Goal: Task Accomplishment & Management: Manage account settings

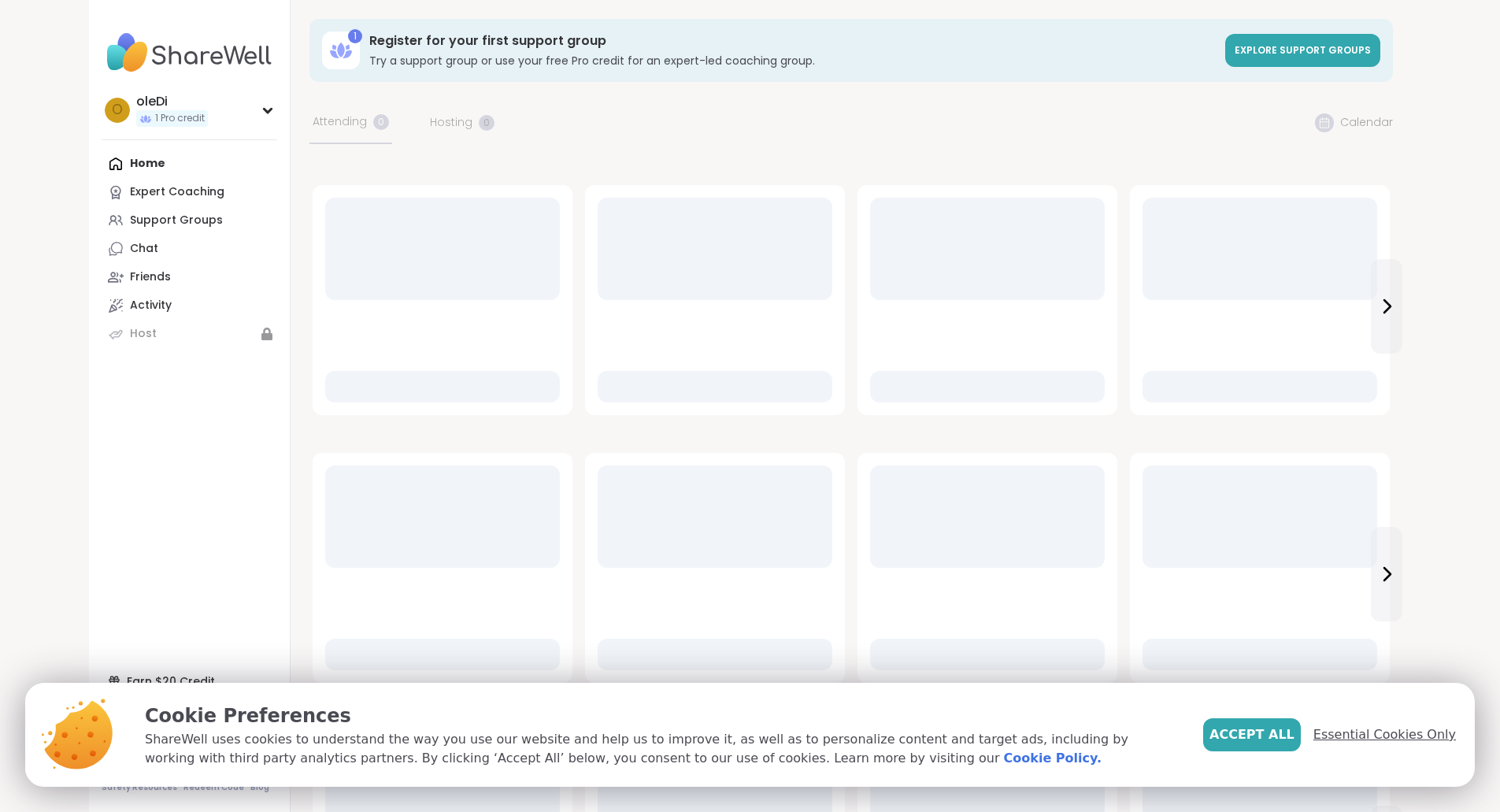
click at [1356, 736] on span "Essential Cookies Only" at bounding box center [1385, 734] width 143 height 19
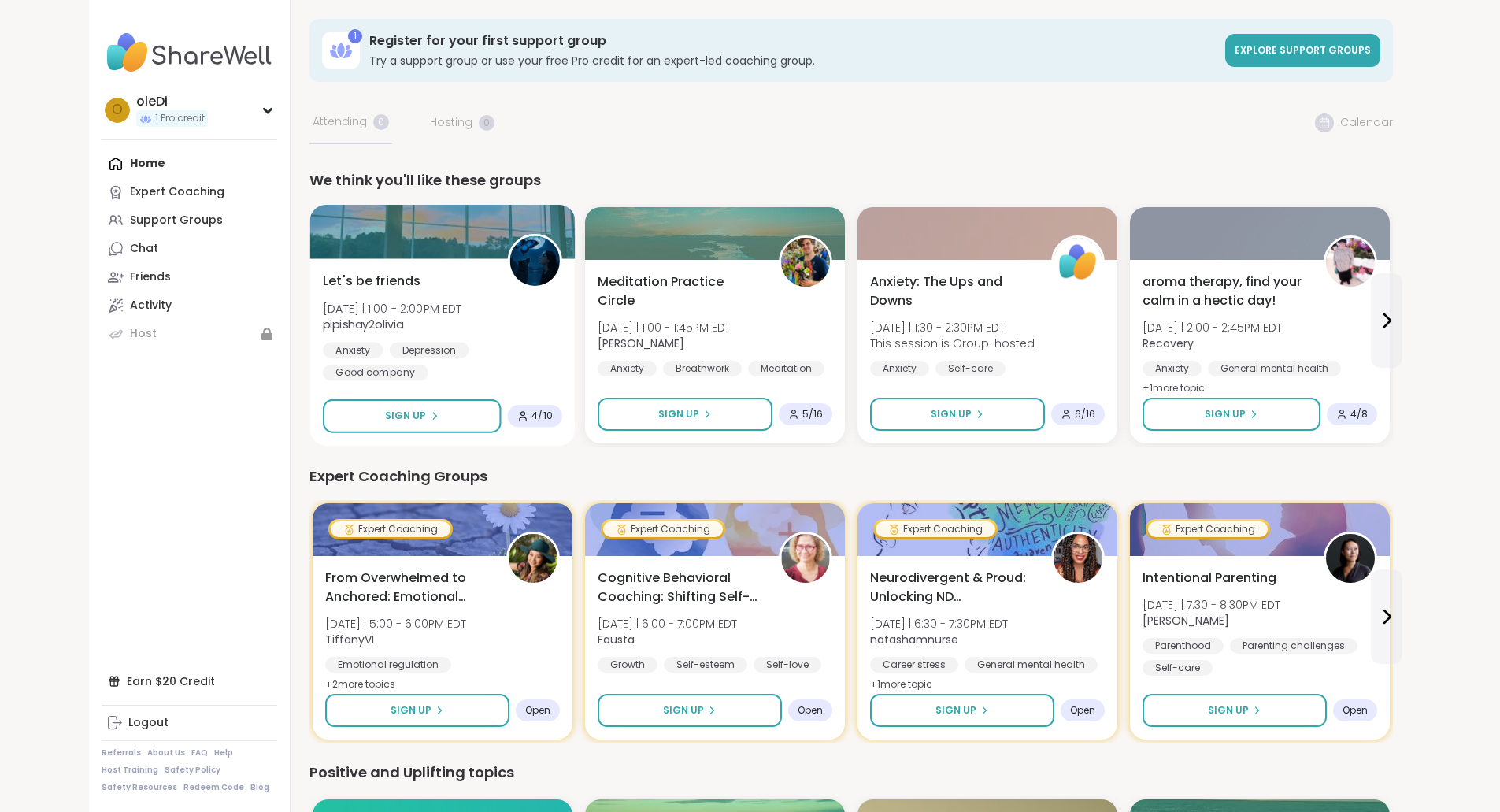
click at [347, 250] on div at bounding box center [443, 232] width 266 height 54
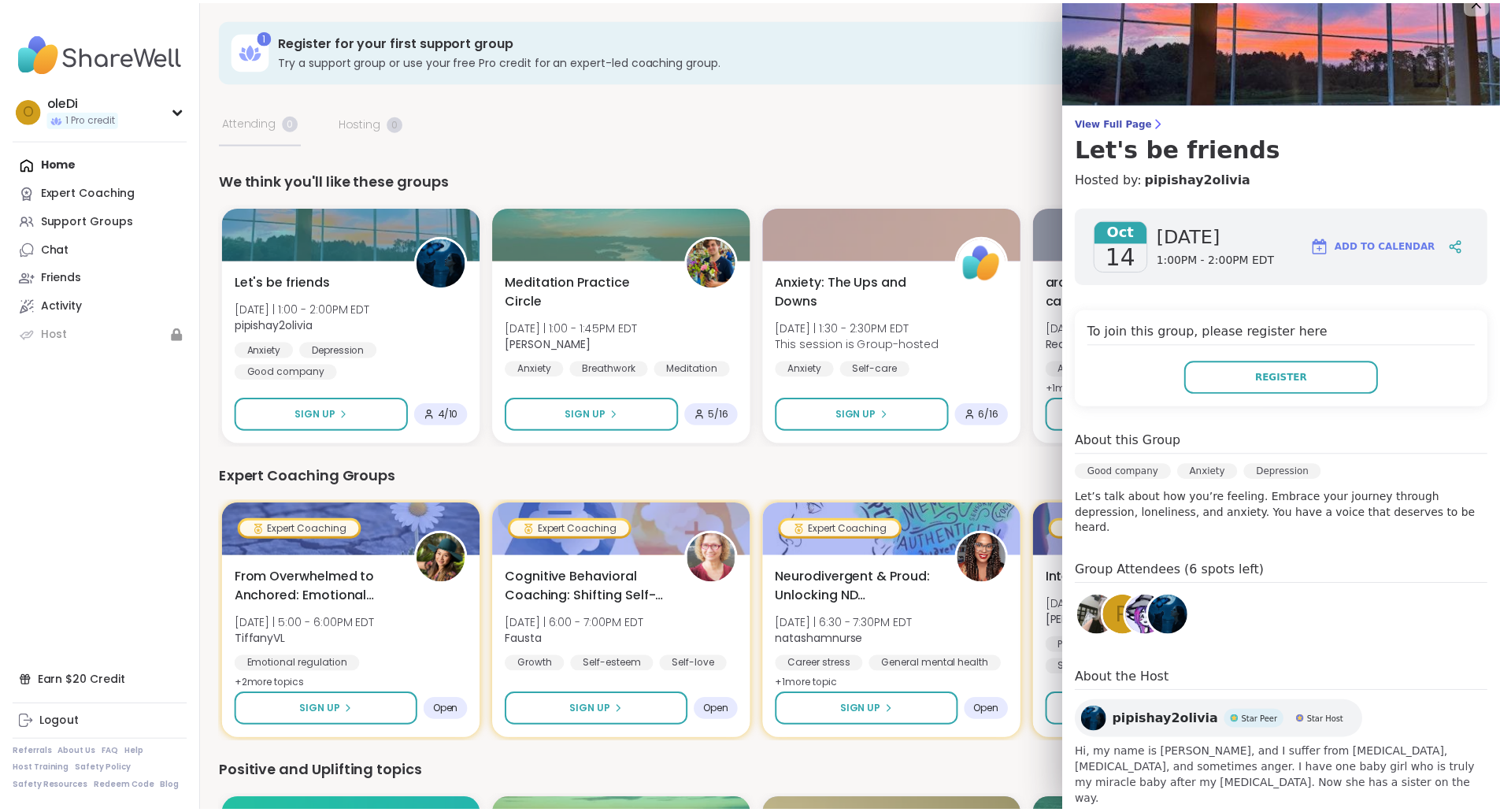
scroll to position [26, 0]
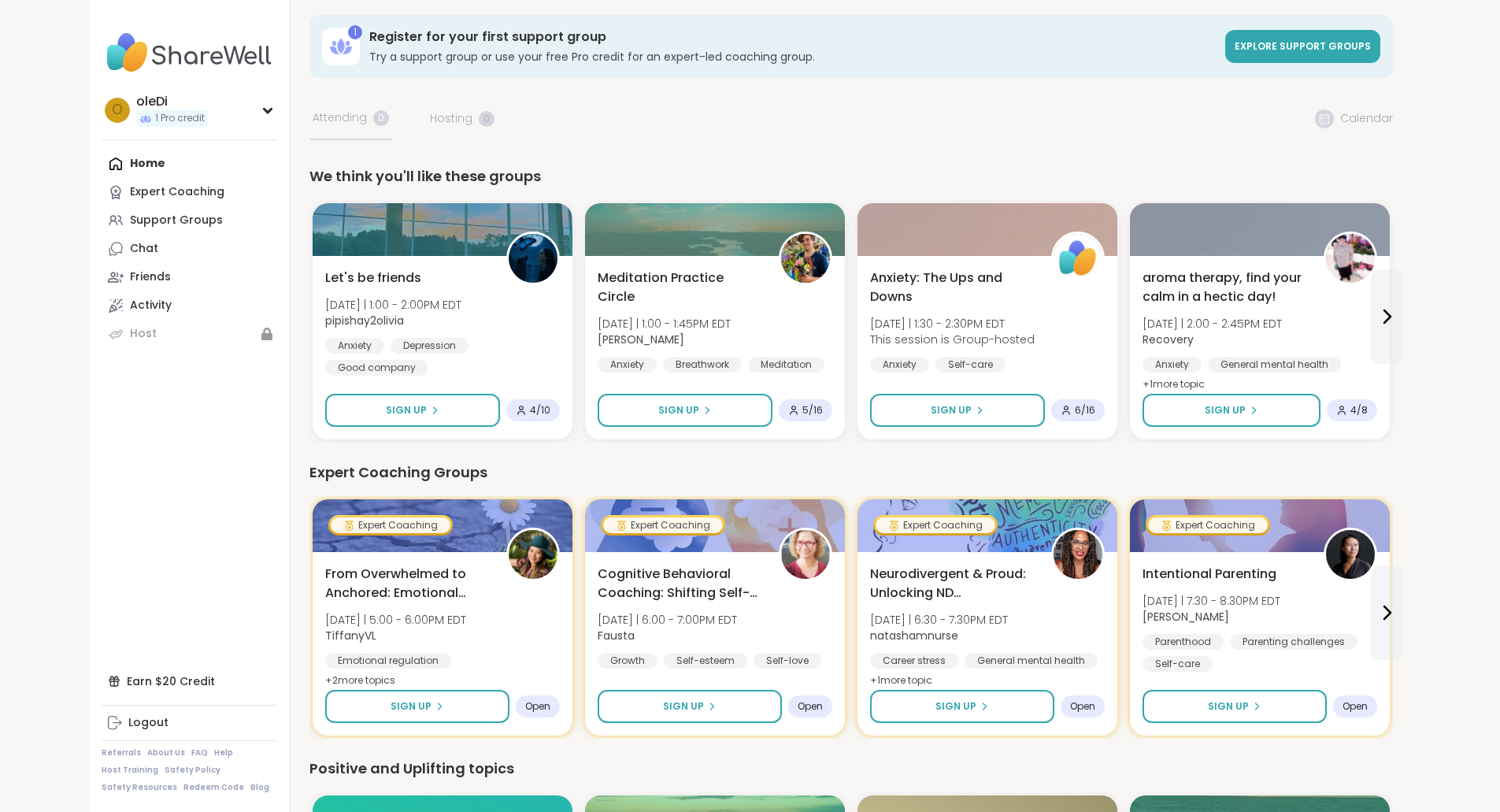
scroll to position [0, 0]
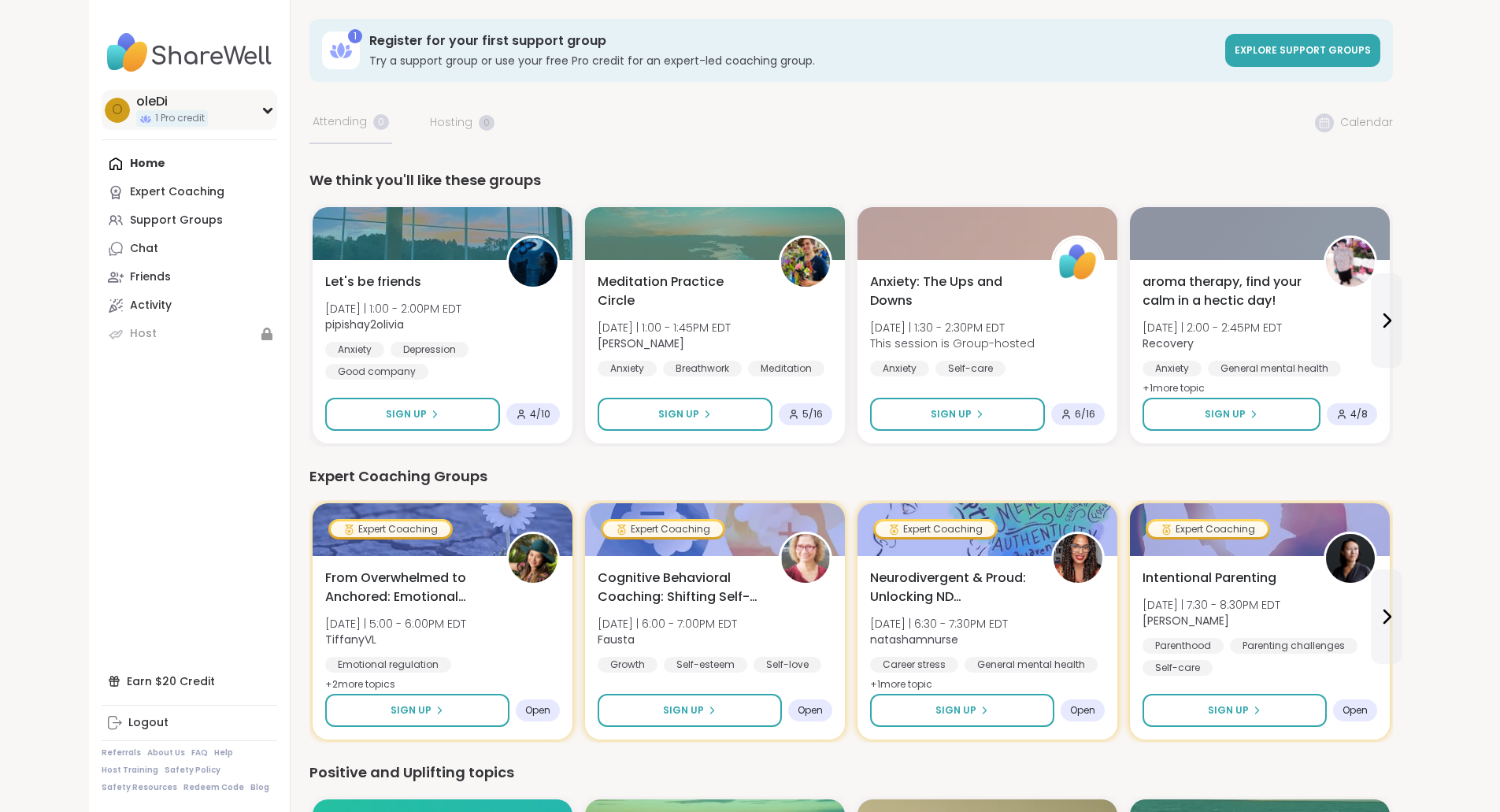
click at [179, 116] on div "o oleDi 1 Pro credit" at bounding box center [190, 109] width 176 height 40
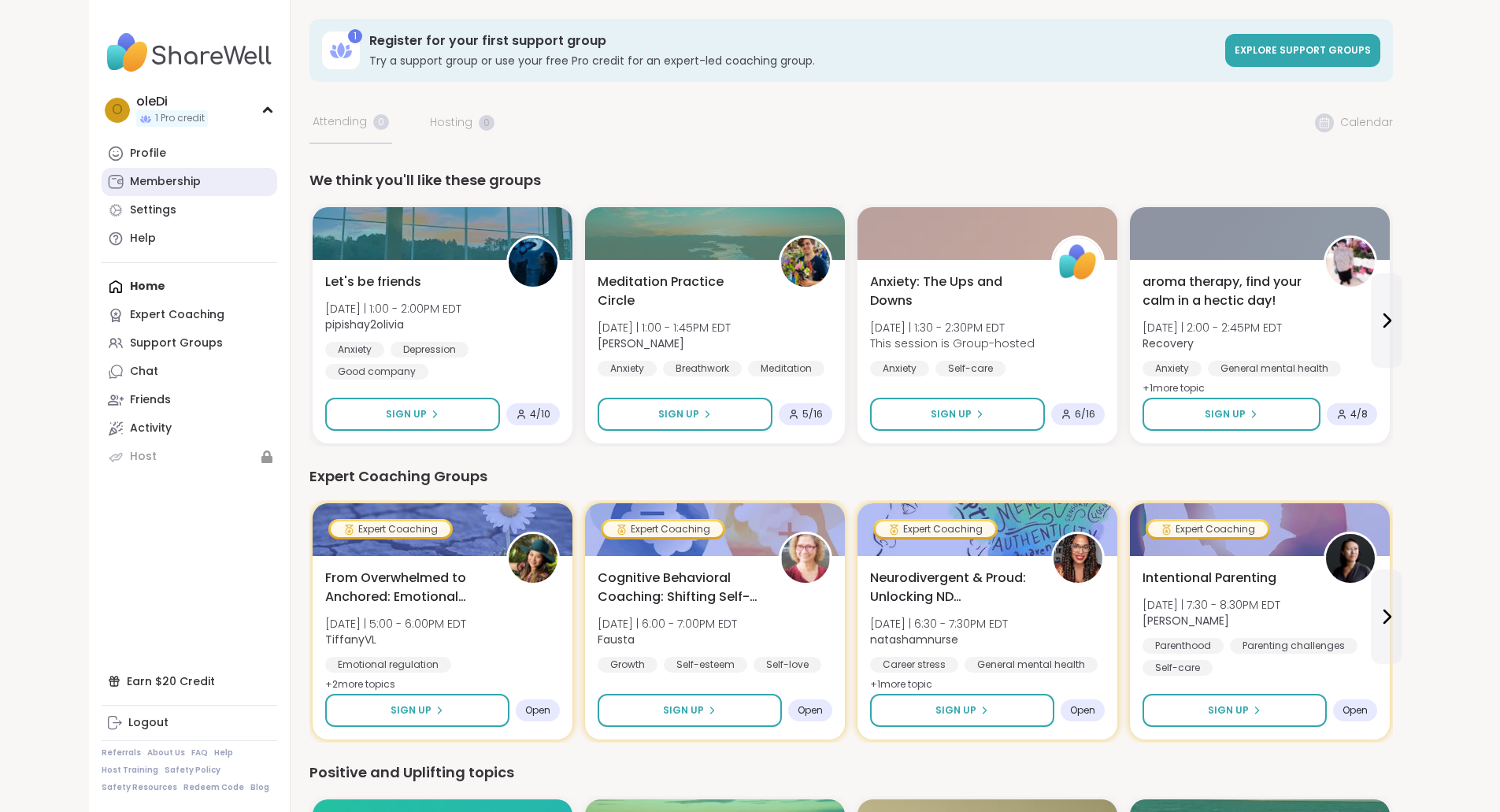
click at [130, 178] on div "Membership" at bounding box center [165, 182] width 71 height 16
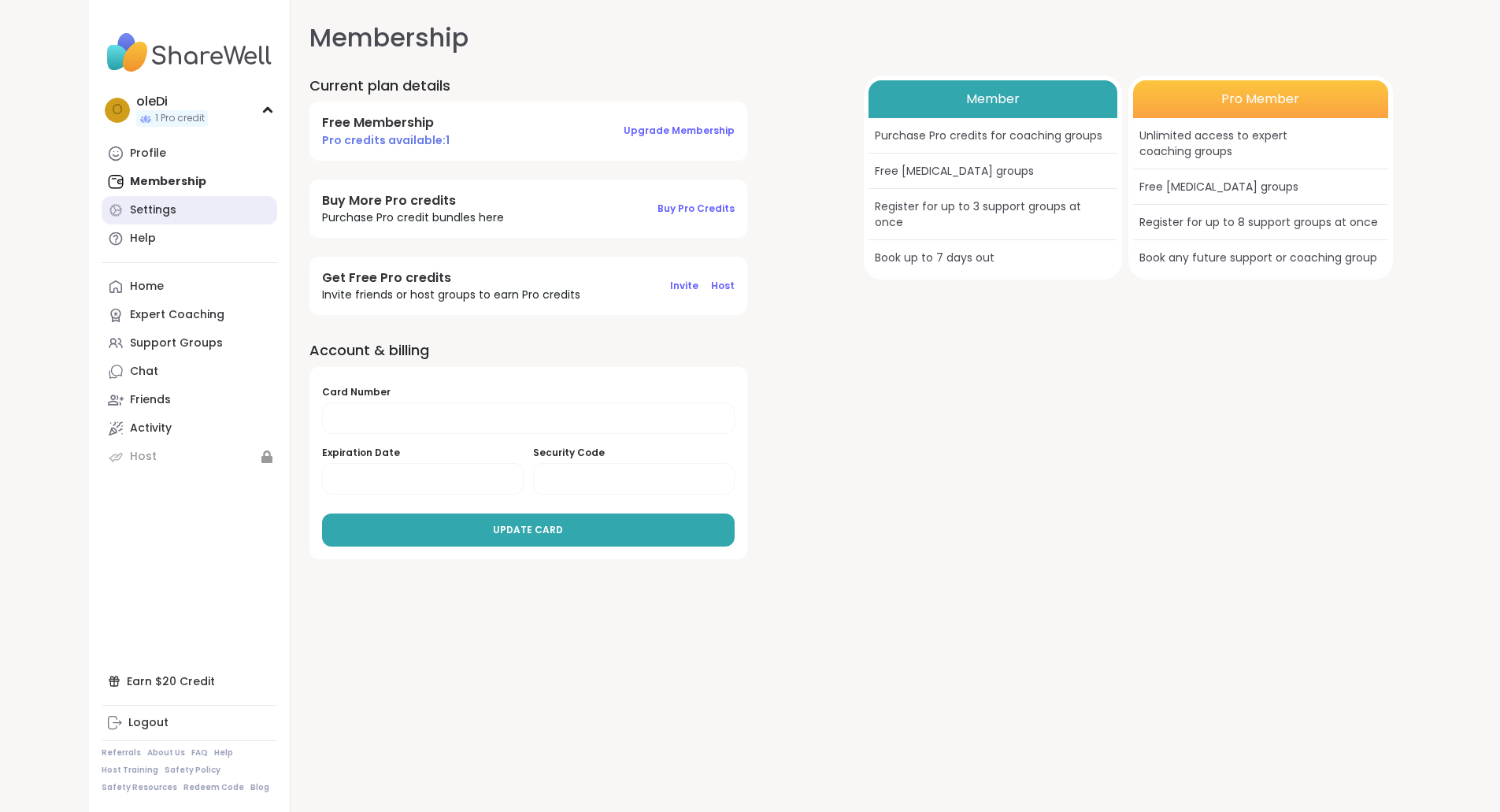
click at [130, 216] on div "Settings" at bounding box center [153, 210] width 47 height 16
select select "**"
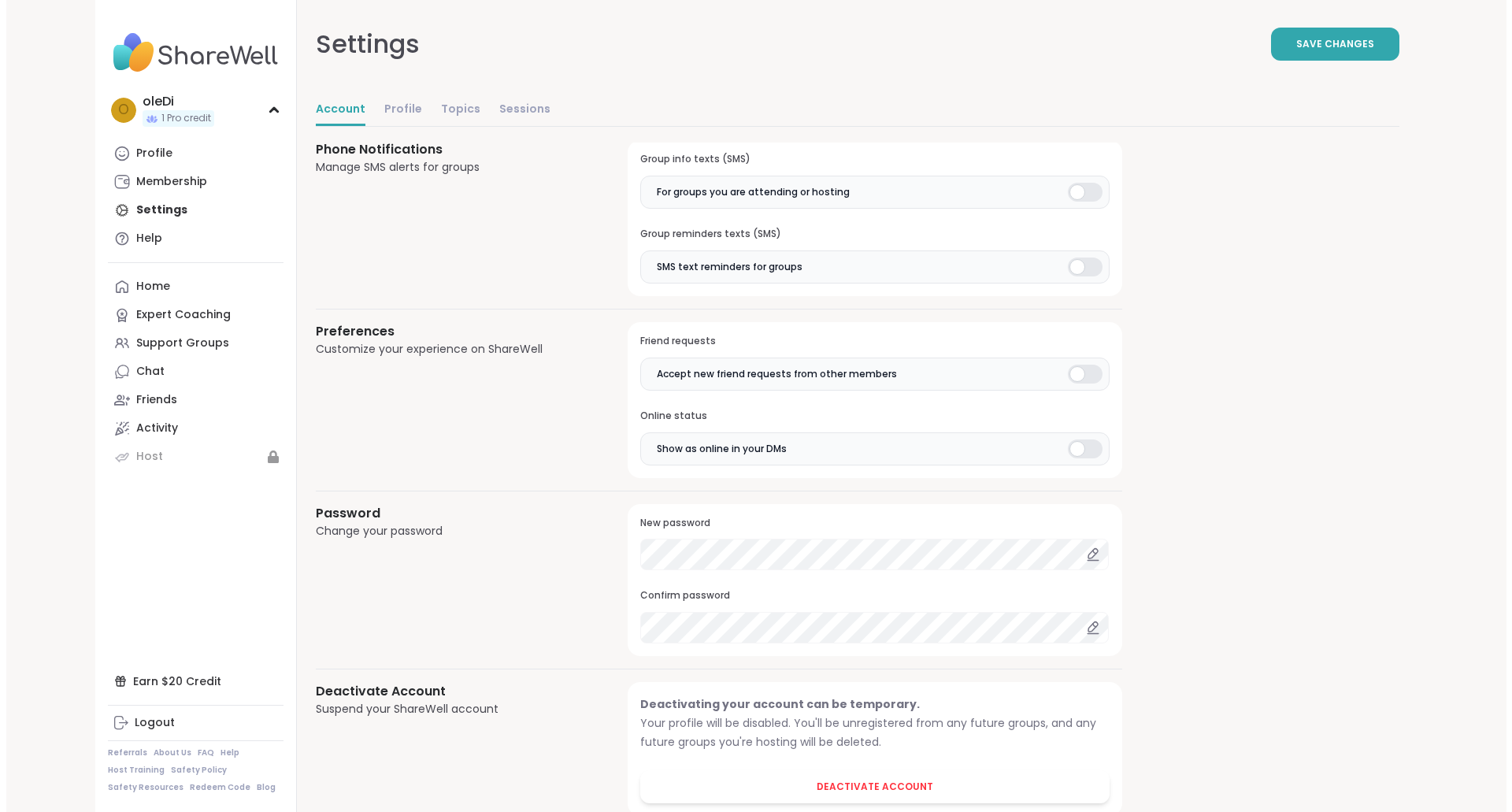
scroll to position [1112, 0]
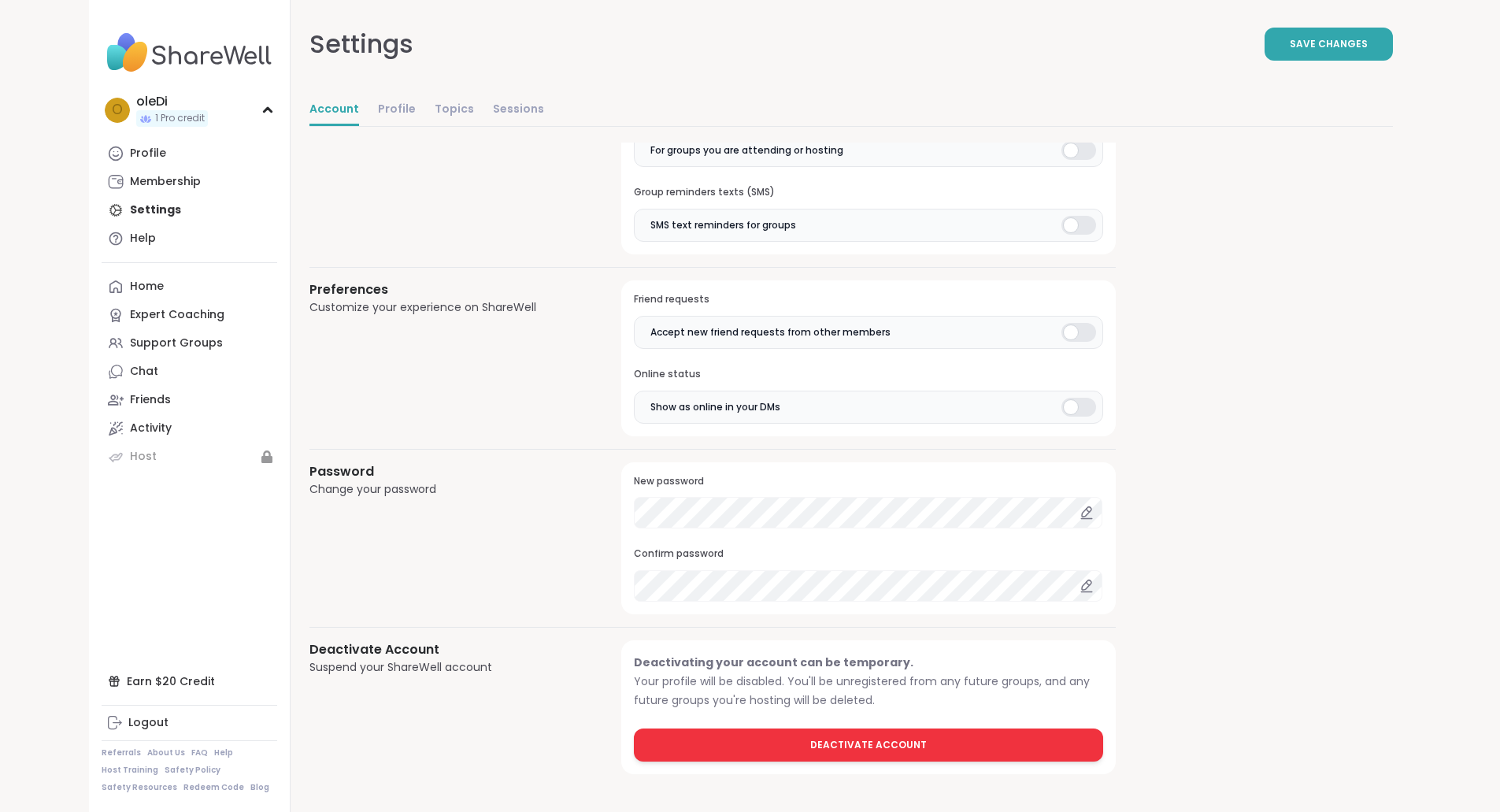
click at [810, 748] on span "Deactivate Account" at bounding box center [868, 745] width 116 height 15
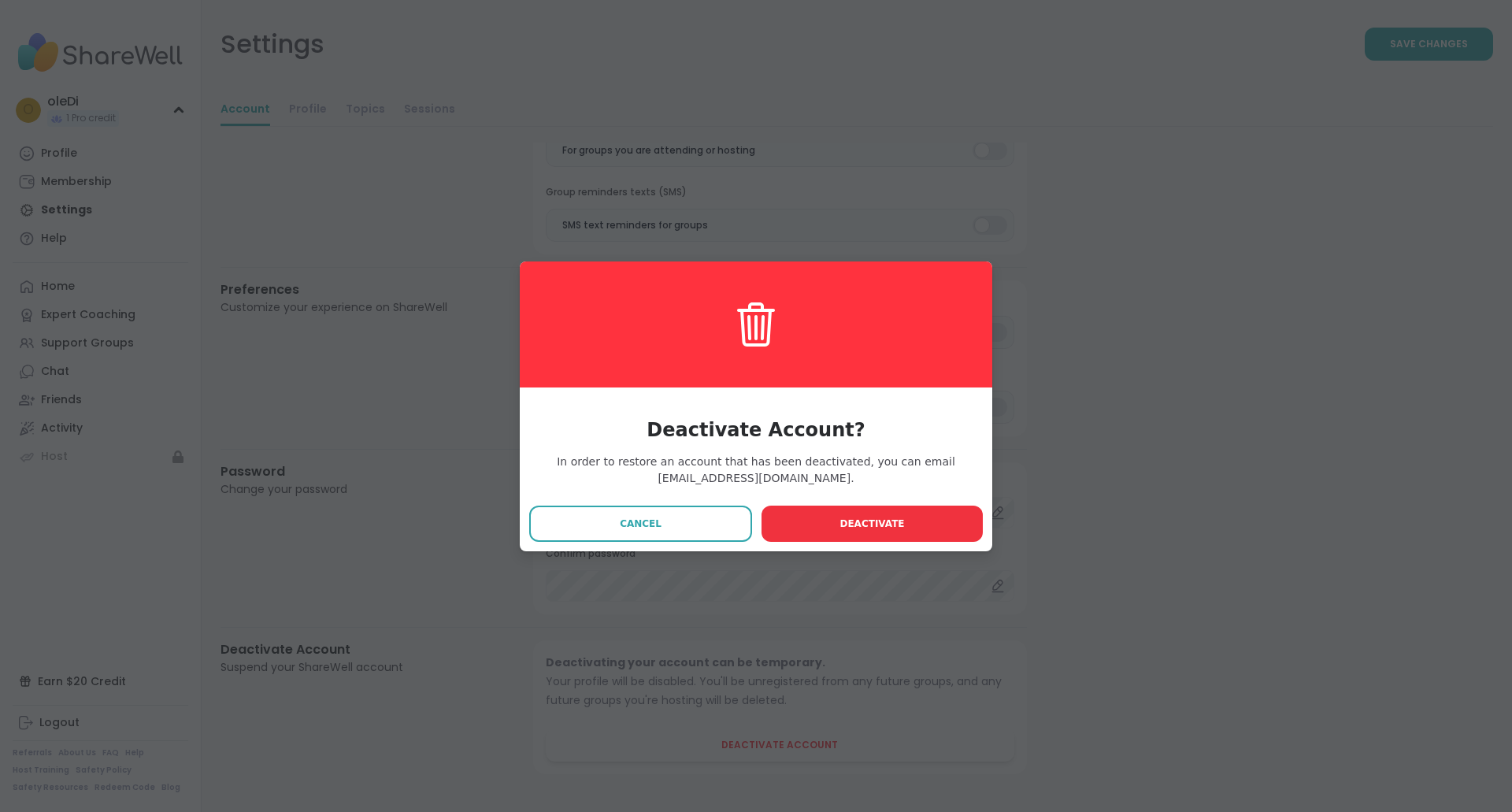
click at [855, 513] on button "Deactivate" at bounding box center [872, 523] width 221 height 36
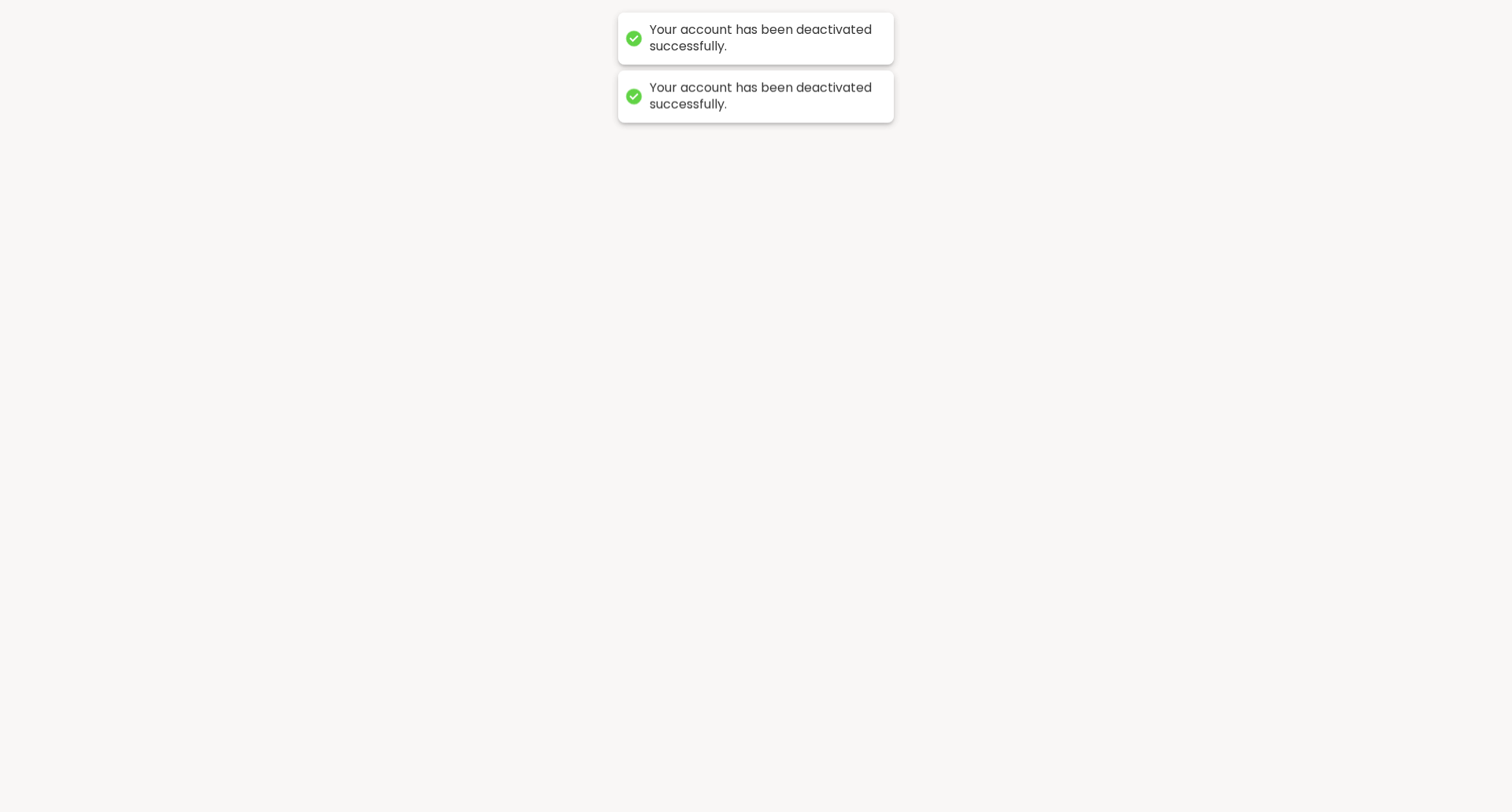
scroll to position [0, 0]
